Goal: Task Accomplishment & Management: Use online tool/utility

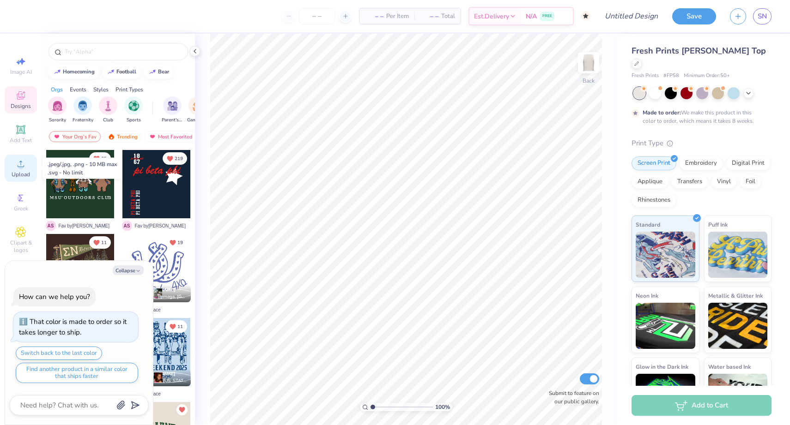
click at [23, 171] on span "Upload" at bounding box center [21, 174] width 18 height 7
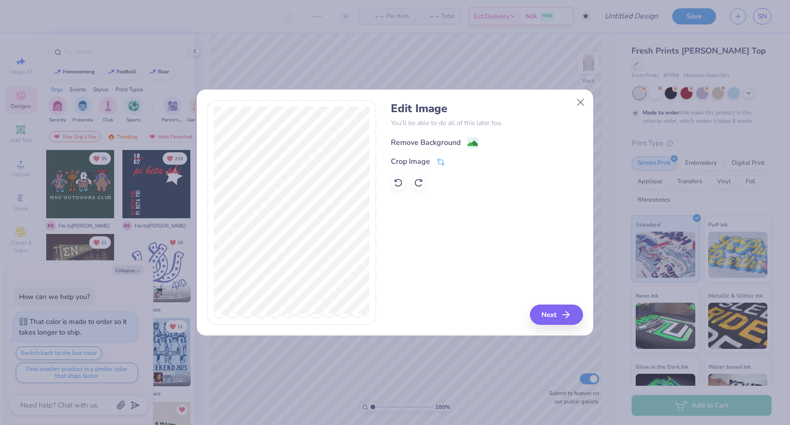
click at [424, 141] on div "Remove Background" at bounding box center [426, 142] width 70 height 11
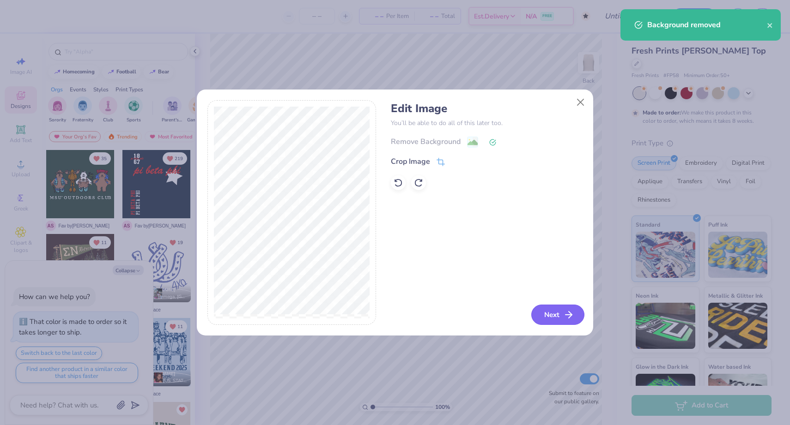
click at [548, 320] on button "Next" at bounding box center [557, 315] width 53 height 20
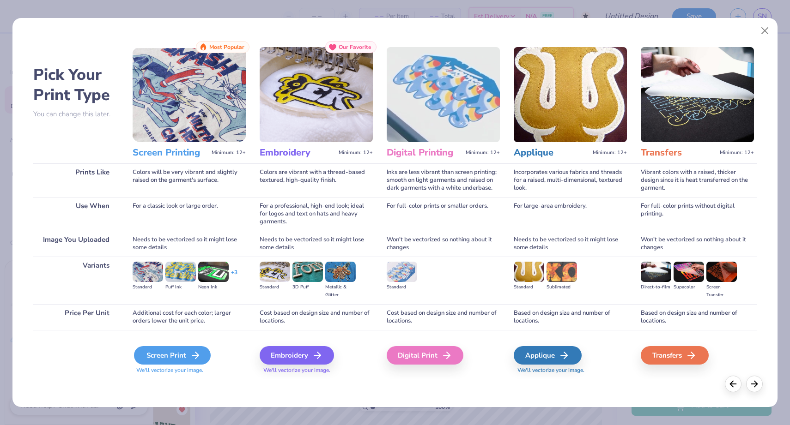
click at [176, 354] on div "Screen Print" at bounding box center [172, 355] width 77 height 18
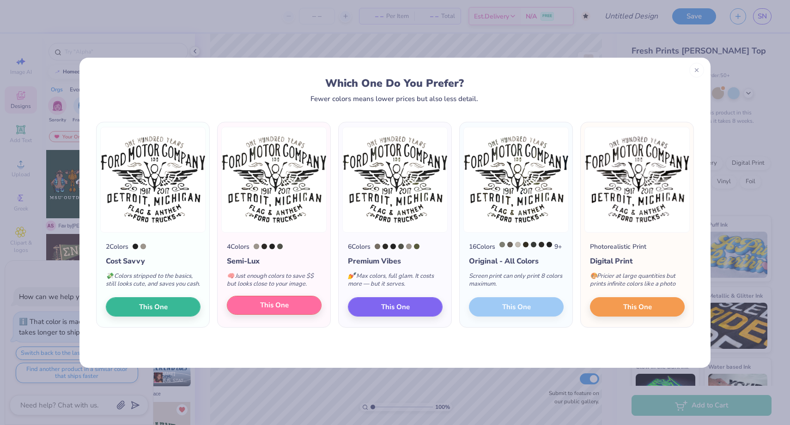
click at [291, 315] on button "This One" at bounding box center [274, 305] width 95 height 19
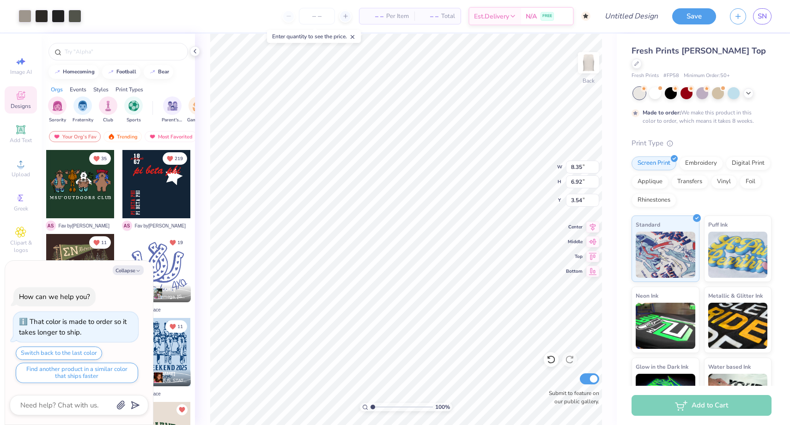
type textarea "x"
type input "8.57"
type input "7.10"
type input "3.36"
type textarea "x"
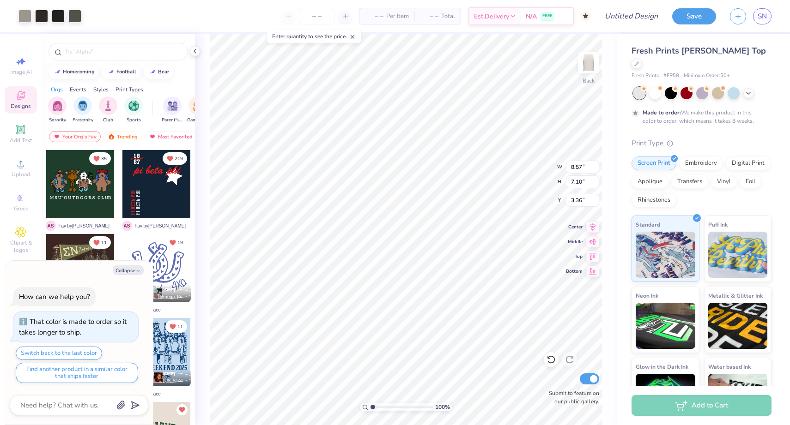
type input "2.01"
type textarea "x"
type input "7.42"
type input "6.15"
type input "2.96"
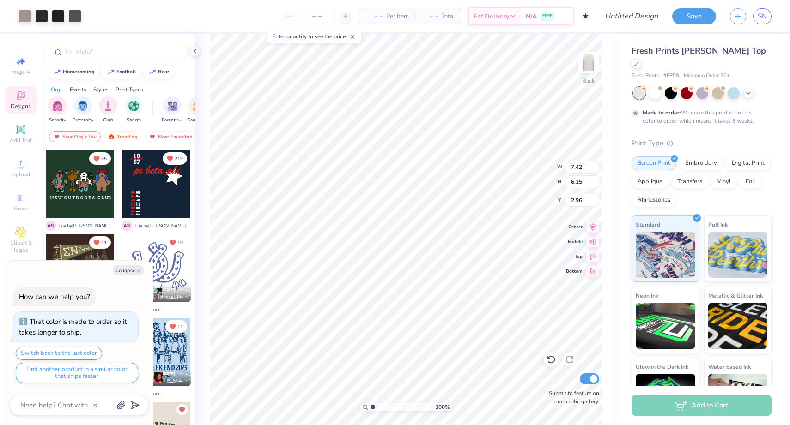
type textarea "x"
type input "2.60"
type textarea "x"
type input "3.09"
click at [670, 86] on div at bounding box center [671, 92] width 12 height 12
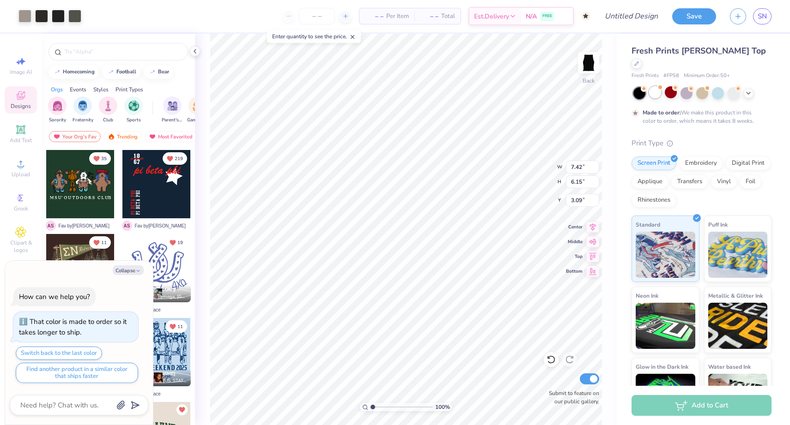
click at [656, 86] on div at bounding box center [655, 92] width 12 height 12
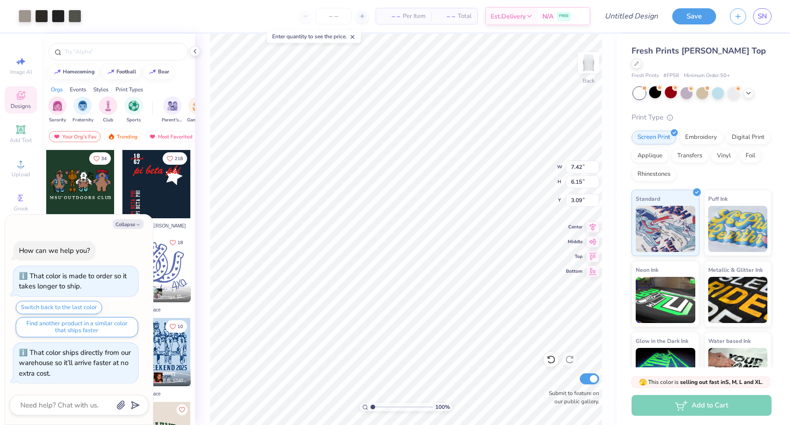
scroll to position [51, 0]
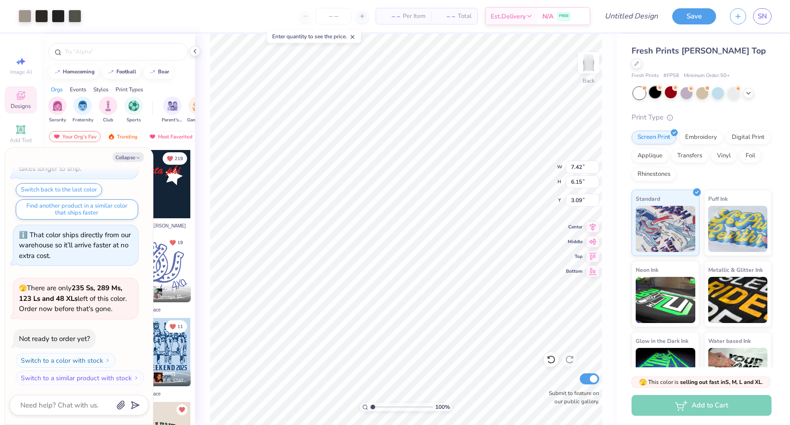
click at [657, 86] on div at bounding box center [655, 92] width 12 height 12
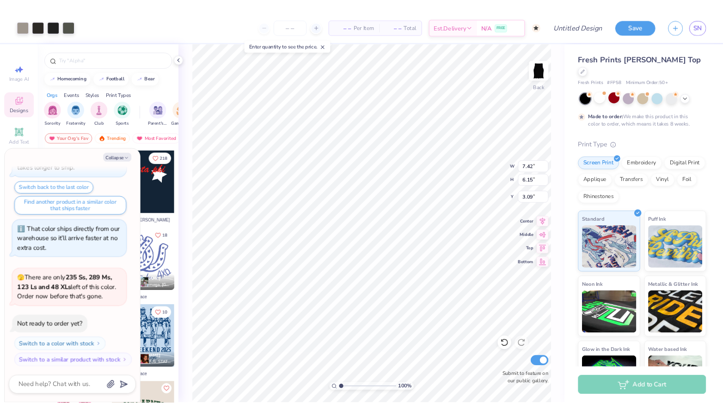
scroll to position [127, 0]
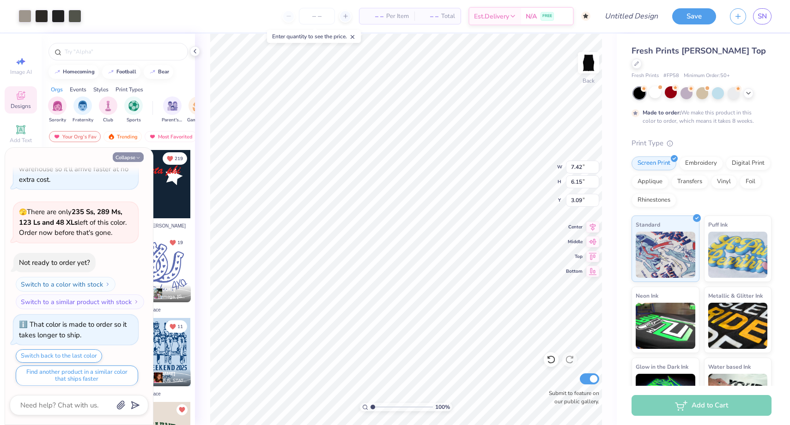
click at [135, 157] on icon "button" at bounding box center [138, 158] width 6 height 6
type textarea "x"
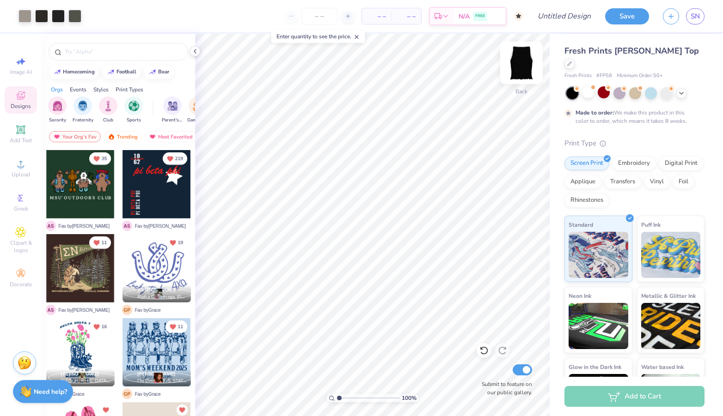
click at [523, 59] on img at bounding box center [521, 62] width 37 height 37
click at [680, 89] on icon at bounding box center [680, 92] width 7 height 7
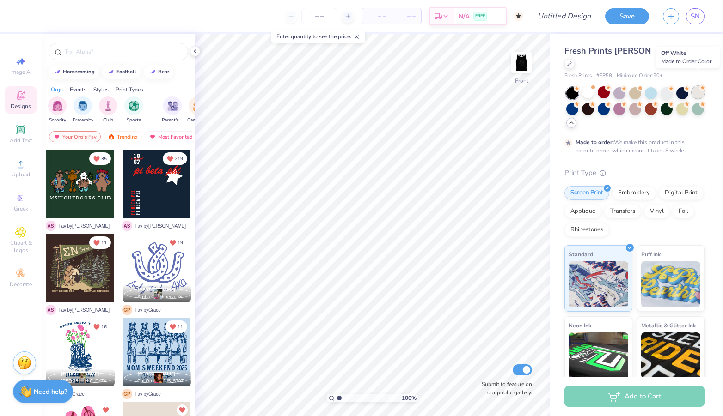
click at [699, 86] on div at bounding box center [698, 92] width 12 height 12
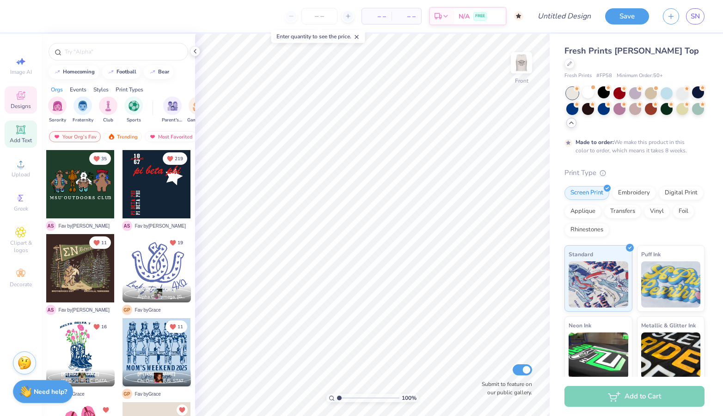
click at [20, 132] on icon at bounding box center [20, 129] width 7 height 7
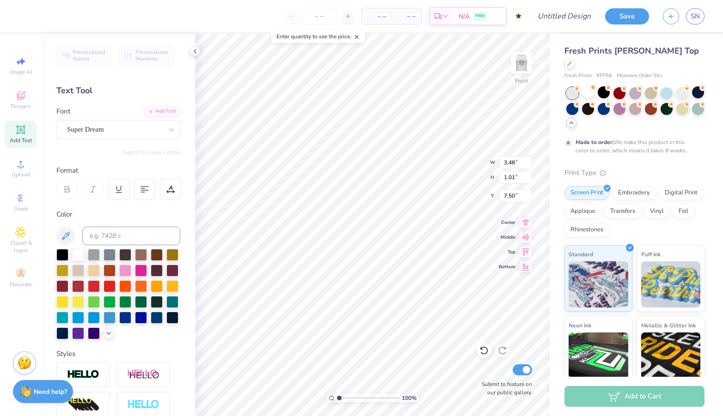
scroll to position [0, 0]
type textarea "T"
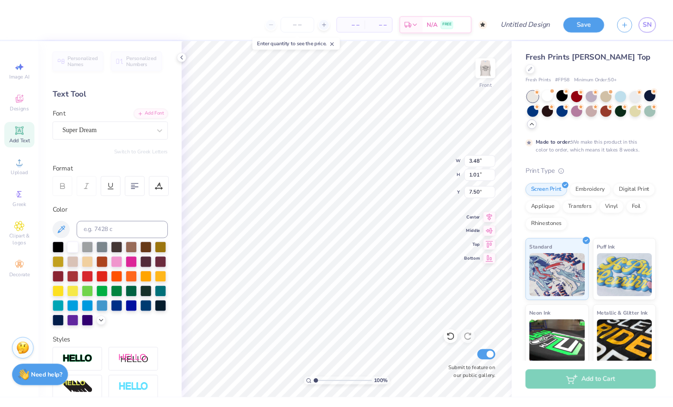
scroll to position [0, 2]
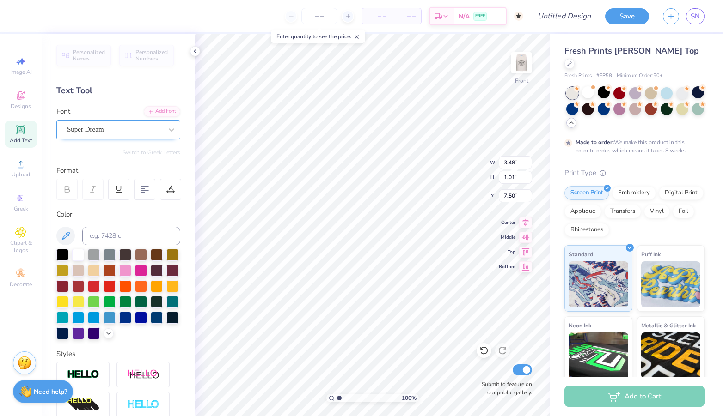
type textarea "Bid Day 2026"
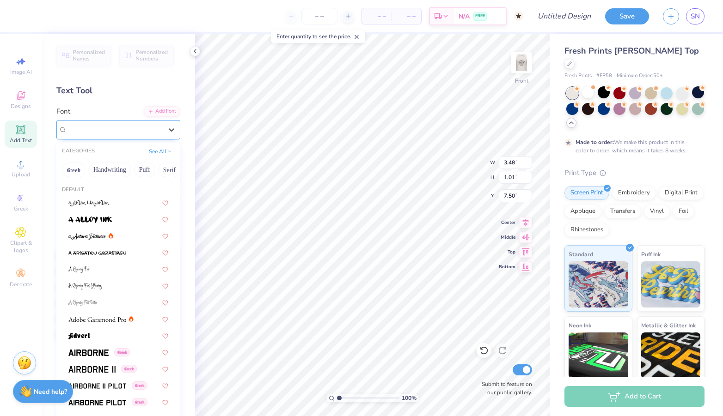
click at [85, 125] on span "Super Dream" at bounding box center [85, 129] width 37 height 11
click at [99, 243] on div at bounding box center [118, 235] width 116 height 15
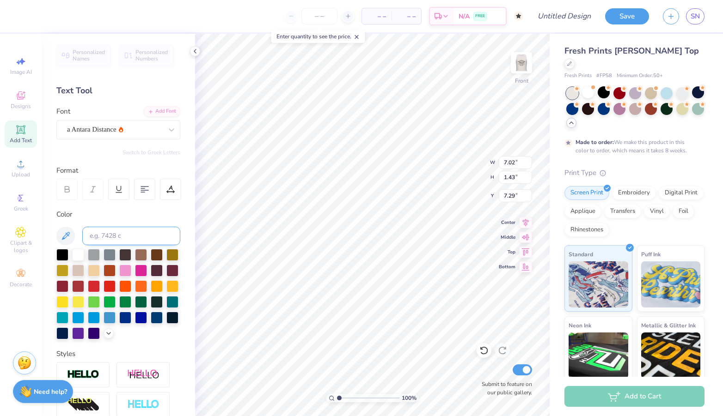
type input "14.14"
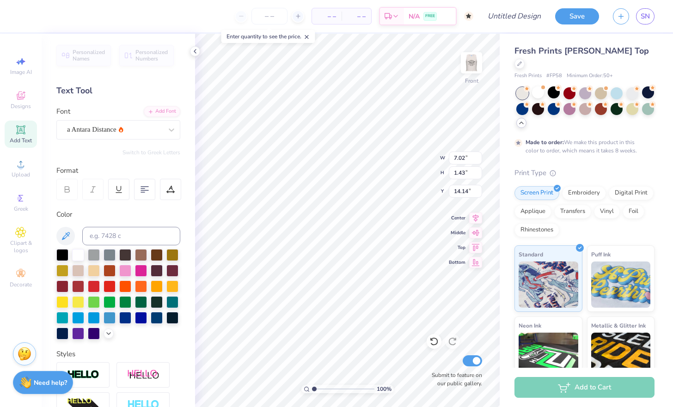
scroll to position [0, 0]
click at [61, 256] on div at bounding box center [62, 254] width 12 height 12
